Goal: Navigation & Orientation: Find specific page/section

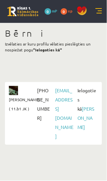
click at [100, 10] on link at bounding box center [98, 11] width 7 height 7
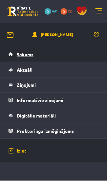
click at [37, 55] on link "Sākums" at bounding box center [53, 54] width 90 height 15
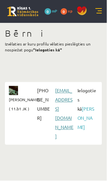
click at [62, 98] on link "martacekula58@gmail.com" at bounding box center [64, 114] width 18 height 52
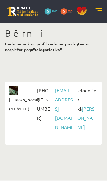
click at [67, 11] on link "0 xp" at bounding box center [67, 10] width 15 height 5
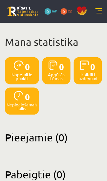
click at [49, 13] on span "0" at bounding box center [47, 11] width 7 height 7
click at [51, 12] on div "0 mP" at bounding box center [50, 11] width 13 height 7
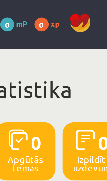
click at [49, 12] on span "0" at bounding box center [47, 11] width 7 height 7
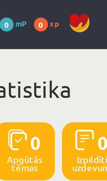
click at [81, 9] on span at bounding box center [82, 11] width 10 height 10
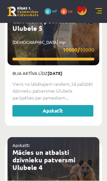
scroll to position [998, 0]
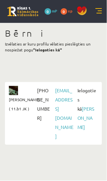
click at [100, 12] on link at bounding box center [98, 11] width 7 height 7
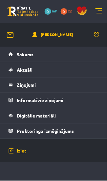
click at [24, 150] on link "Iziet" at bounding box center [53, 151] width 90 height 24
